Goal: Information Seeking & Learning: Learn about a topic

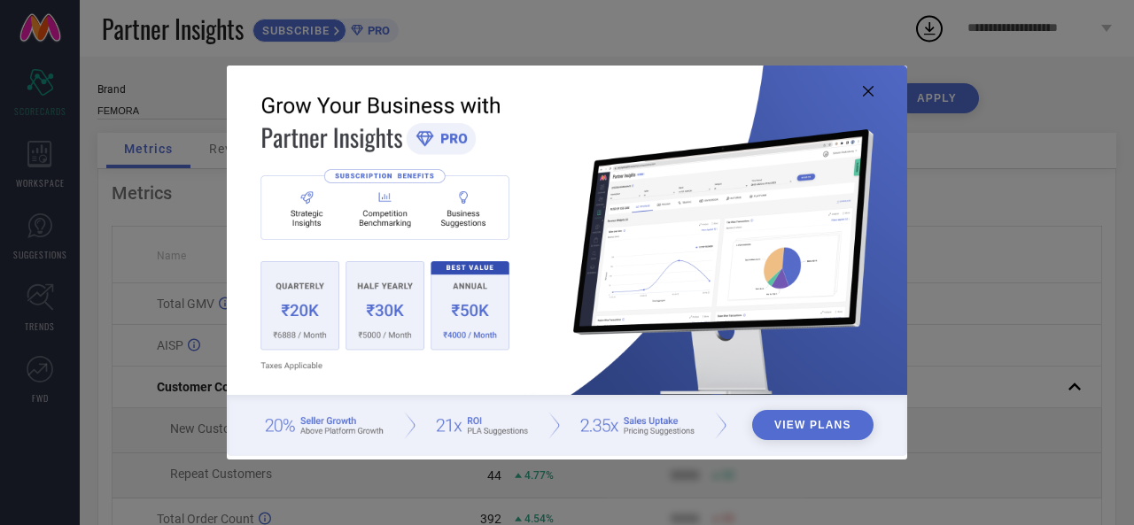
click at [796, 431] on button "View Plans" at bounding box center [812, 425] width 121 height 30
click at [872, 88] on icon at bounding box center [868, 91] width 11 height 11
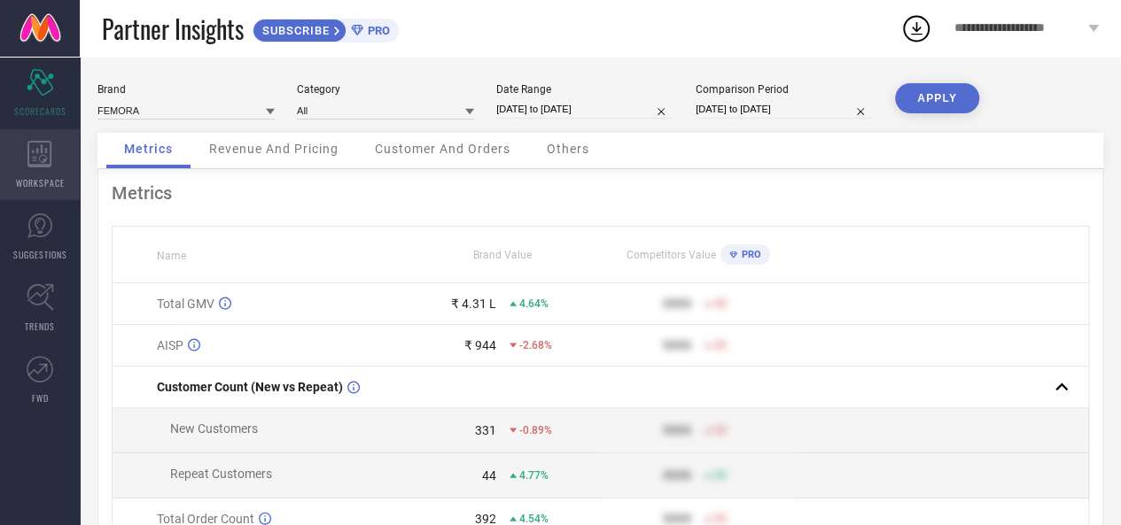
click at [42, 150] on icon at bounding box center [39, 154] width 24 height 27
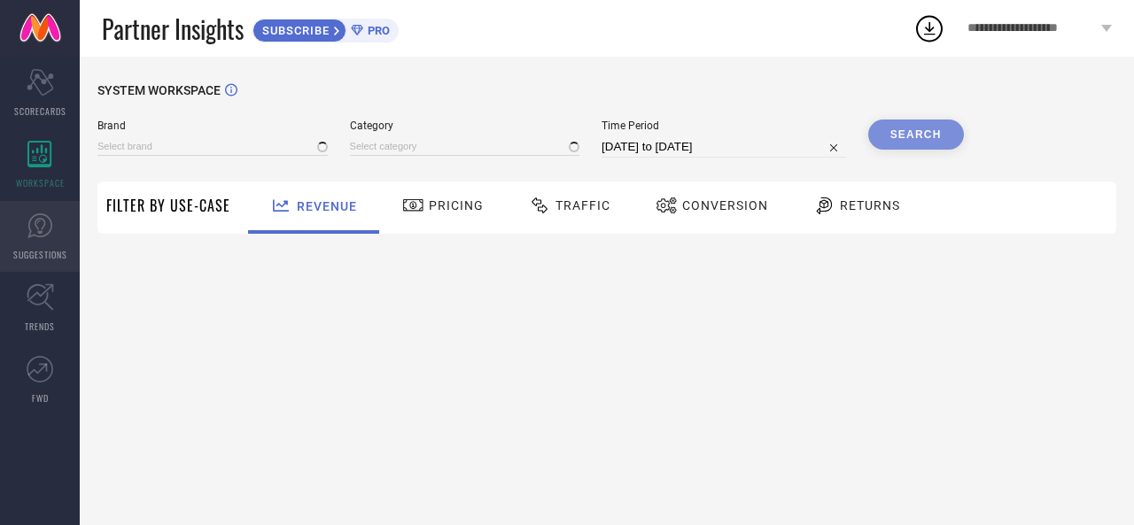
type input "FEMORA"
type input "All"
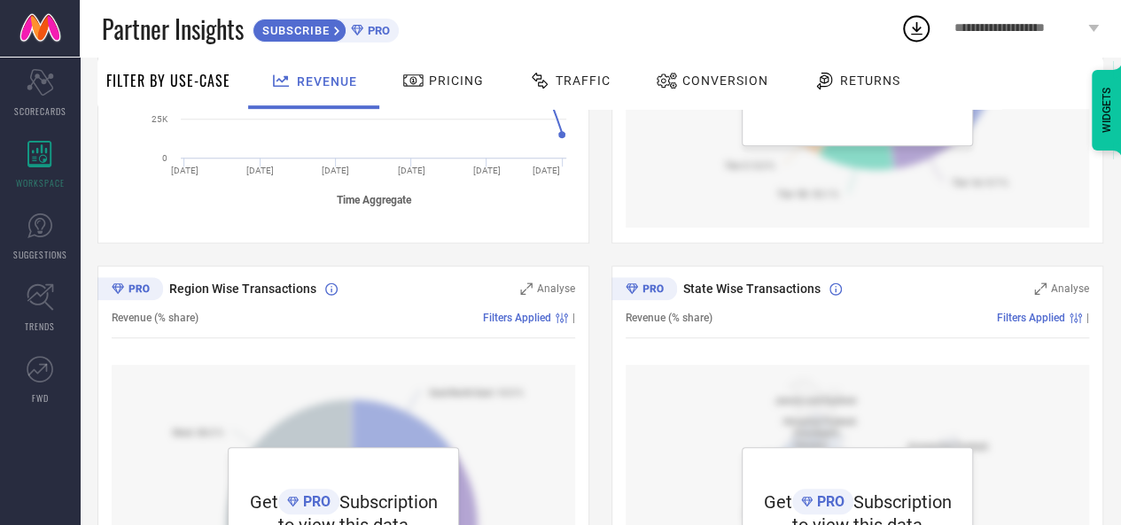
scroll to position [670, 0]
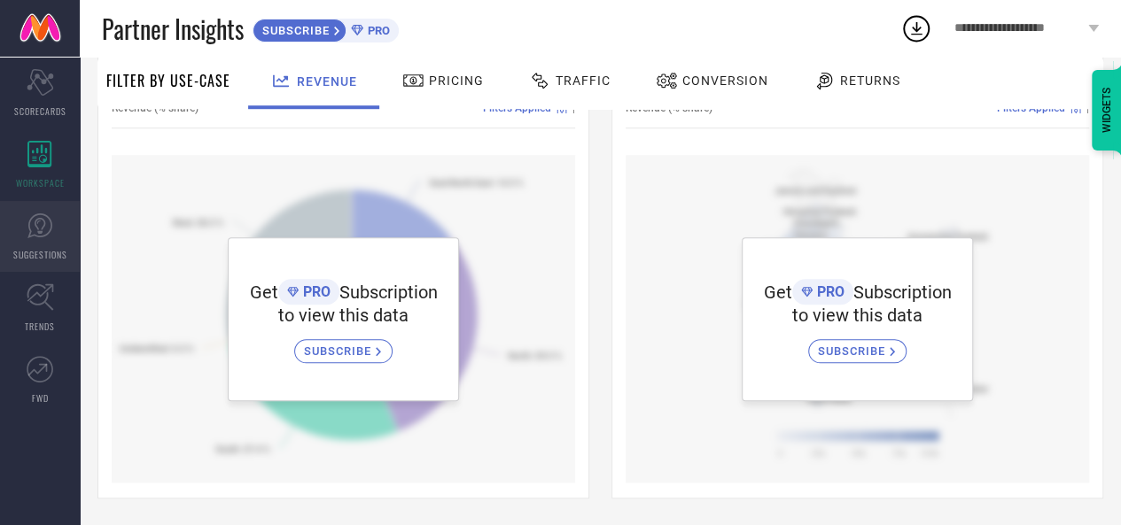
click at [39, 237] on icon at bounding box center [40, 226] width 27 height 27
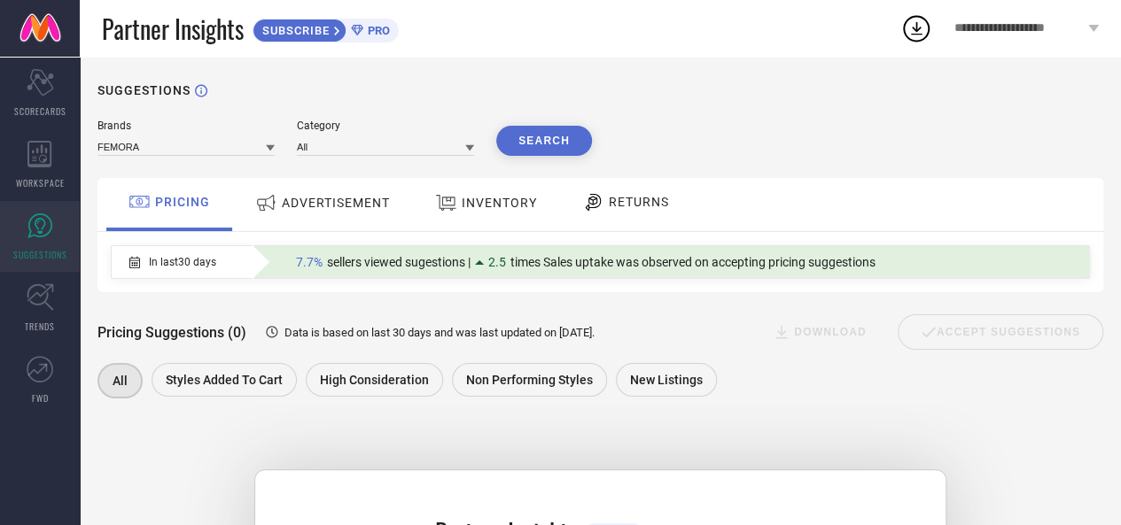
click at [299, 205] on span "ADVERTISEMENT" at bounding box center [336, 203] width 108 height 14
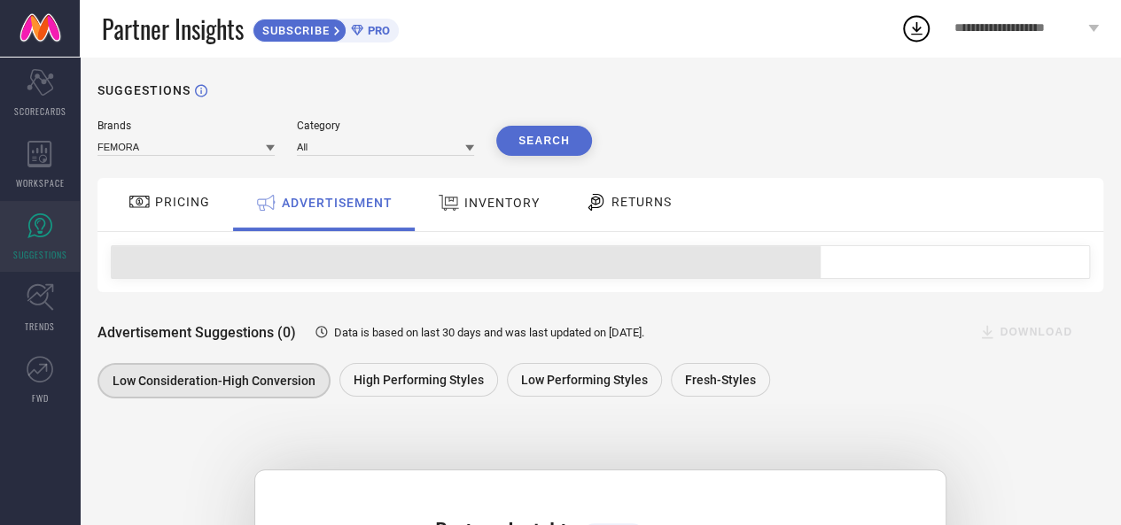
click at [206, 201] on span "PRICING" at bounding box center [182, 202] width 55 height 14
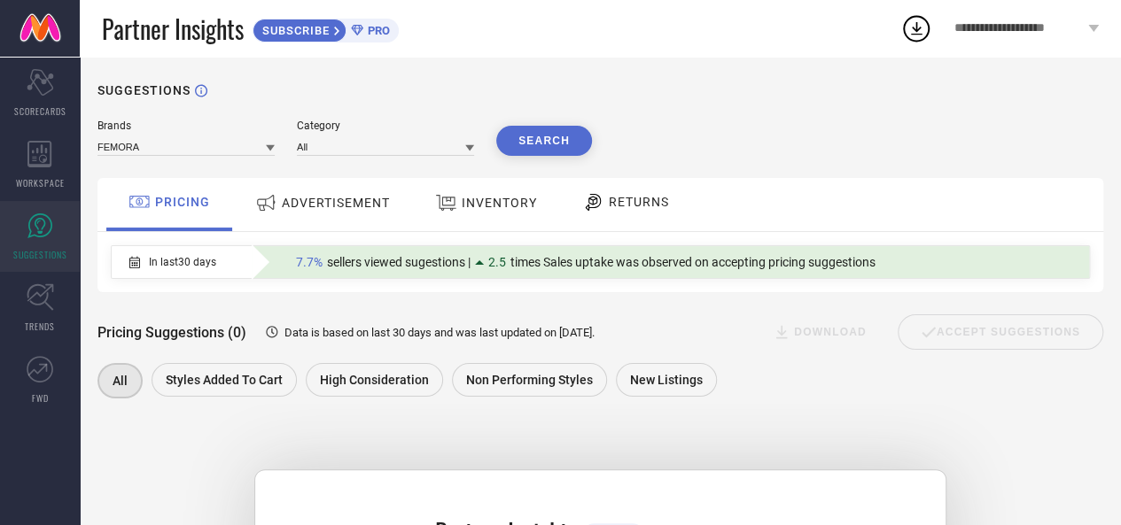
click at [521, 197] on span "INVENTORY" at bounding box center [499, 203] width 75 height 14
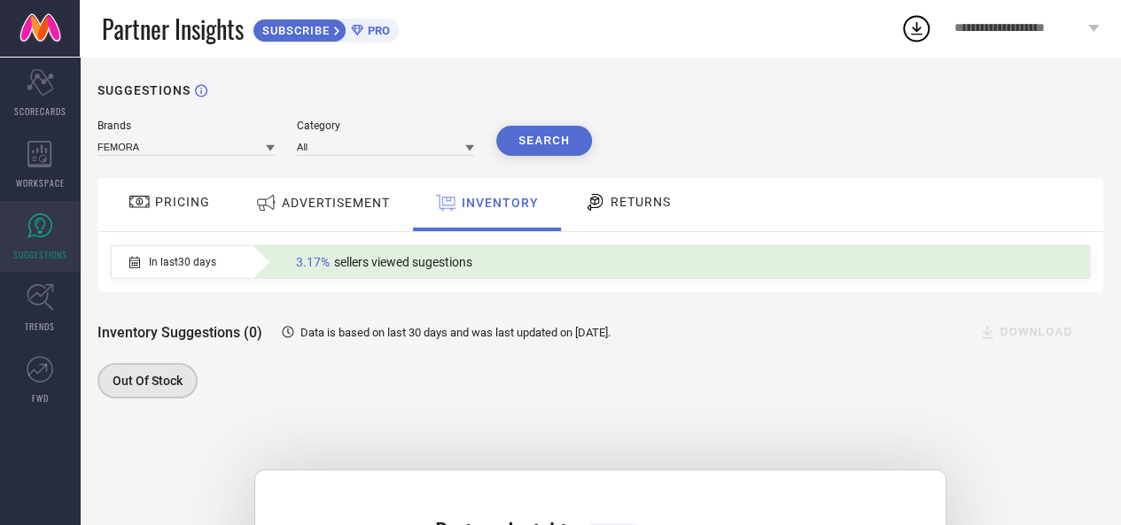
click at [637, 204] on span "RETURNS" at bounding box center [640, 202] width 60 height 14
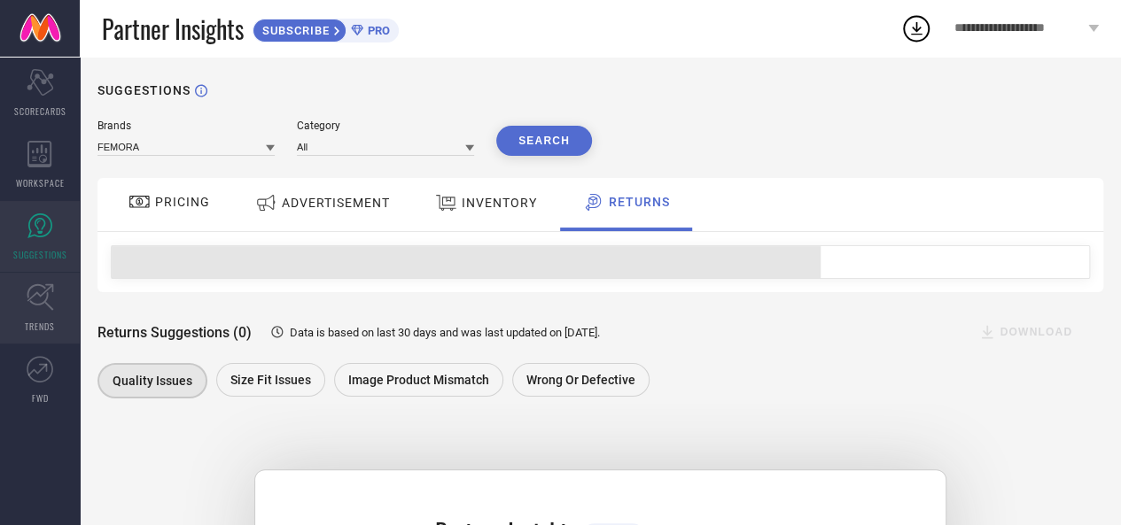
click at [66, 324] on link "TRENDS" at bounding box center [40, 308] width 80 height 71
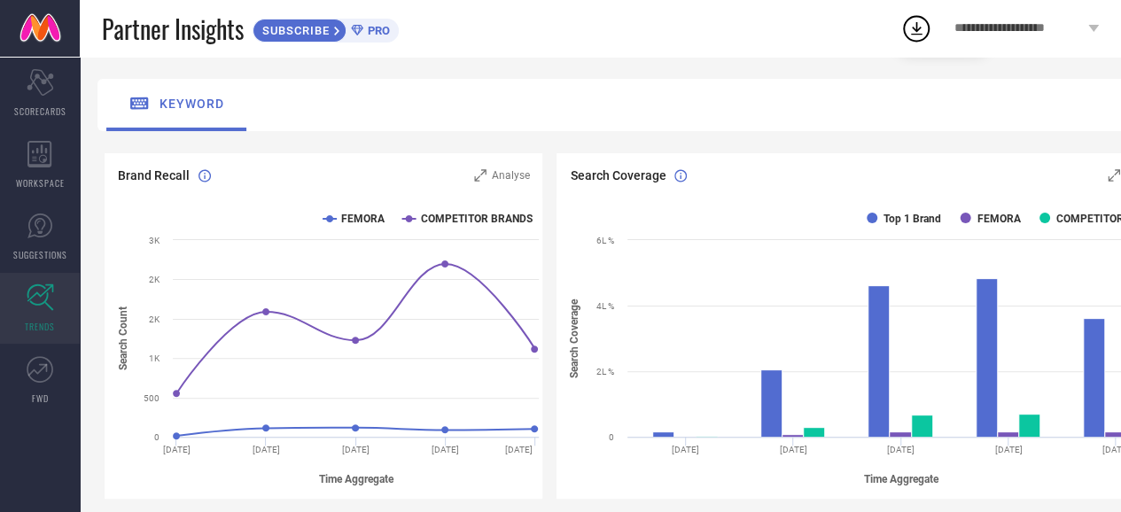
scroll to position [94, 0]
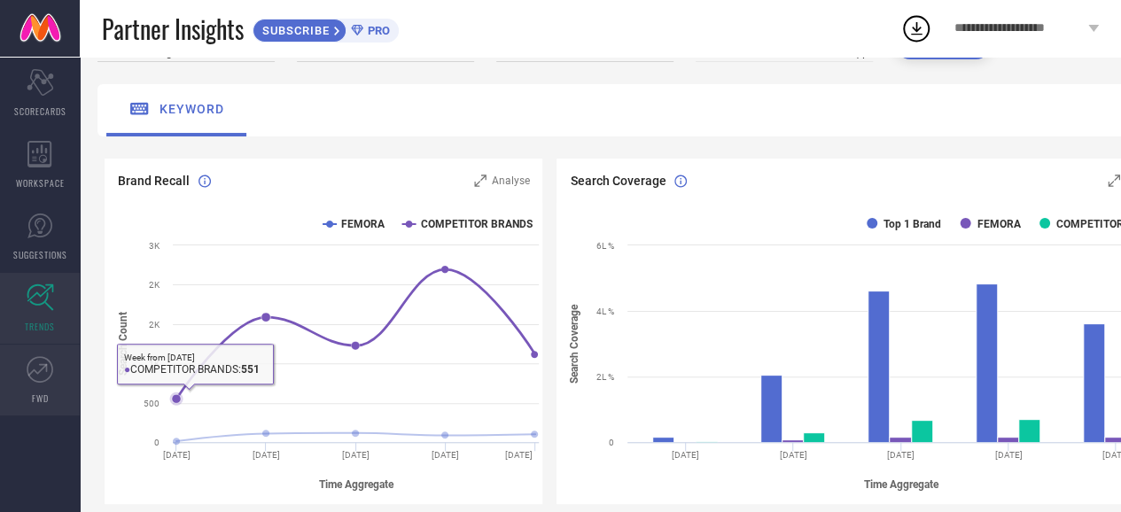
click at [21, 371] on link "FWD" at bounding box center [40, 380] width 80 height 71
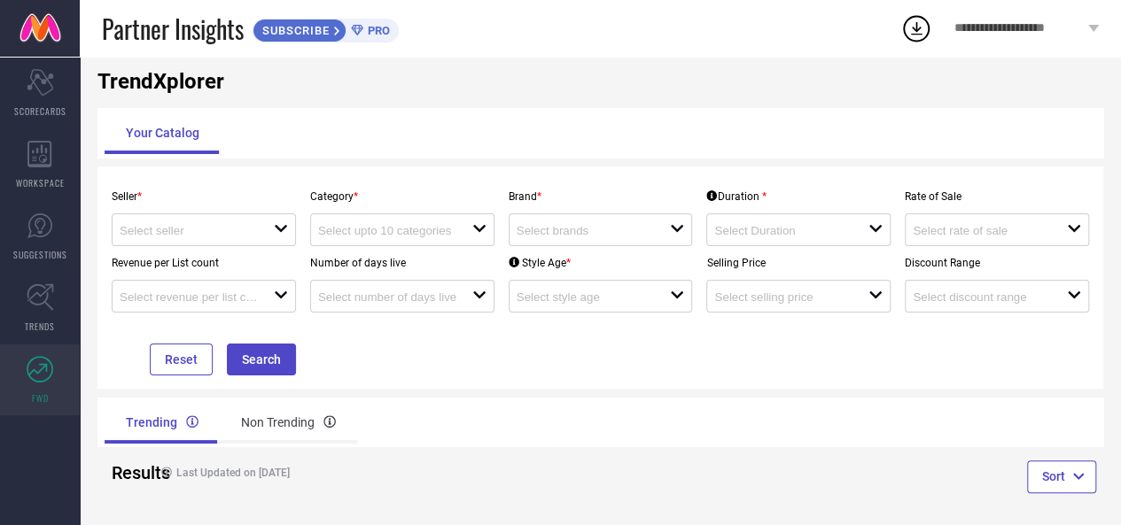
scroll to position [43, 0]
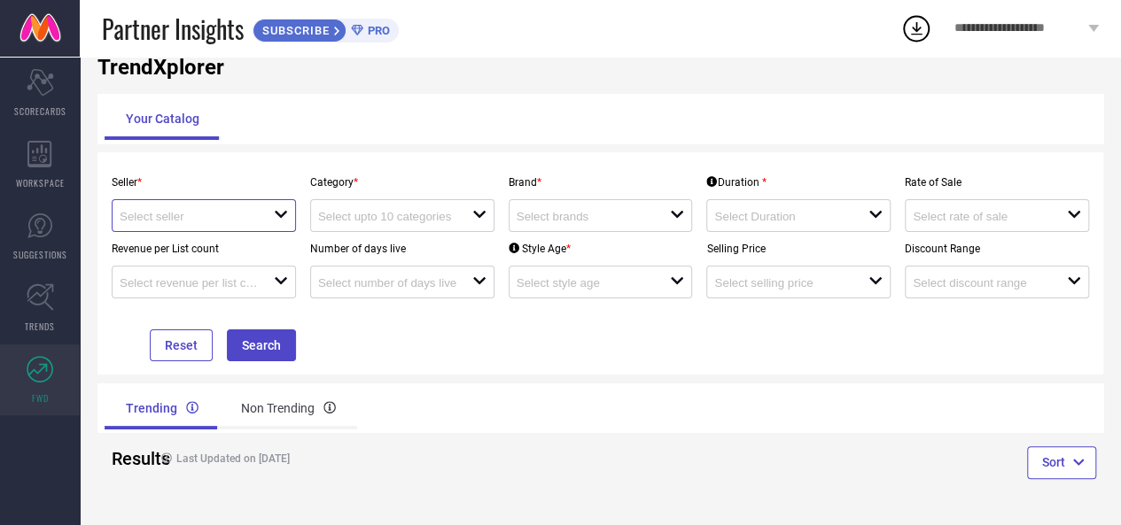
click at [210, 221] on input at bounding box center [189, 216] width 138 height 13
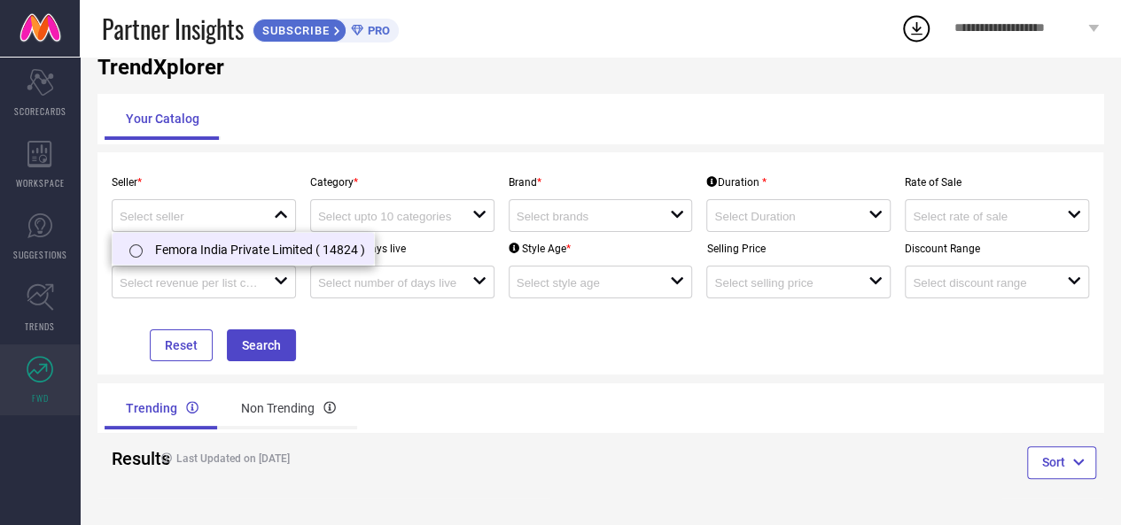
click at [207, 254] on li "Femora India Private Limited ( 14824 )" at bounding box center [243, 249] width 261 height 32
type input "Femora India Private Limited ( 14824 )"
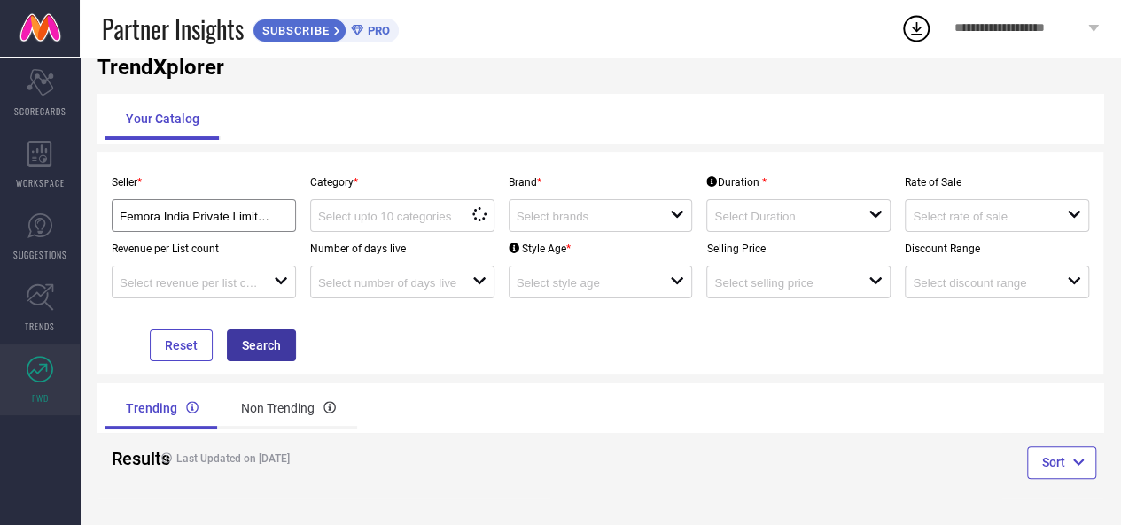
click at [265, 351] on button "Search" at bounding box center [261, 346] width 69 height 32
click at [464, 212] on div at bounding box center [395, 215] width 154 height 17
